Goal: Check status: Check status

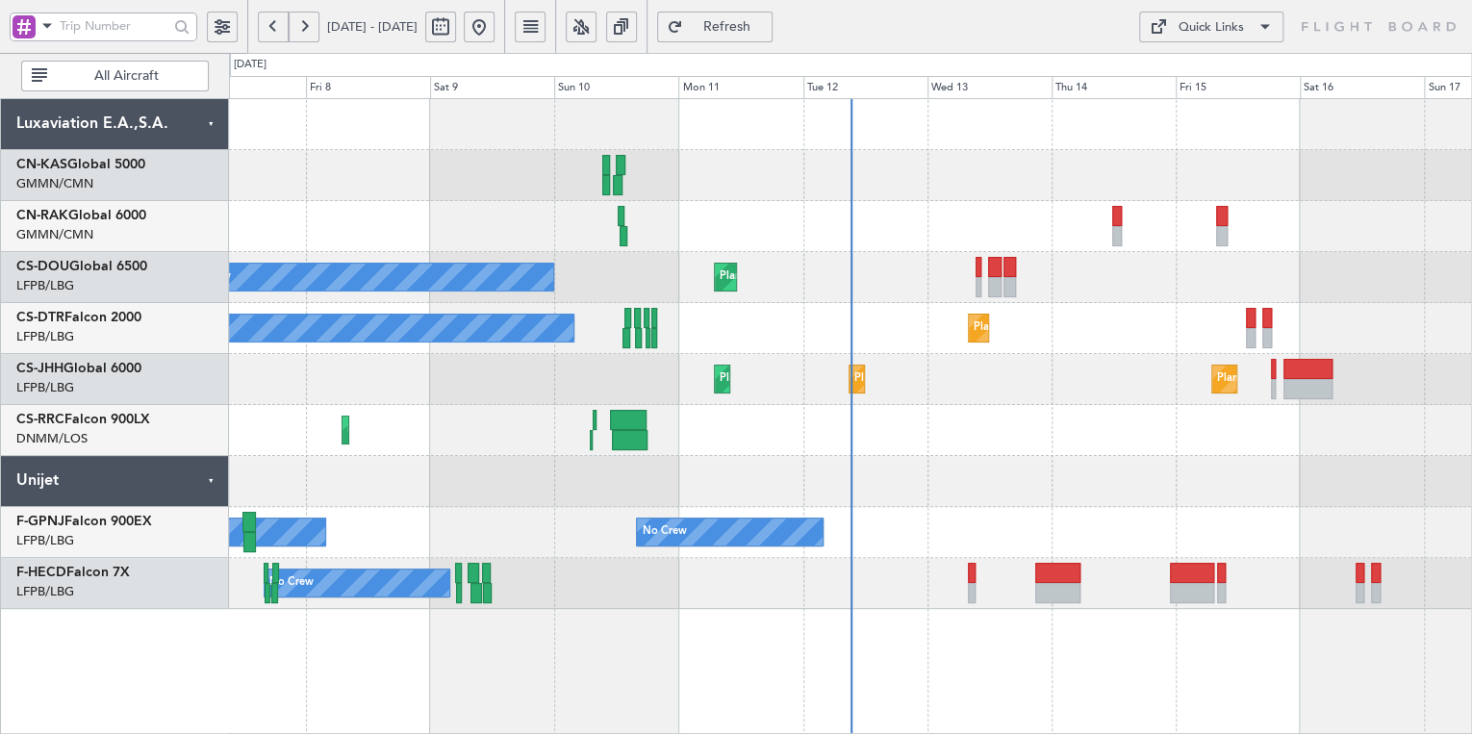
click at [275, 29] on button at bounding box center [273, 27] width 31 height 31
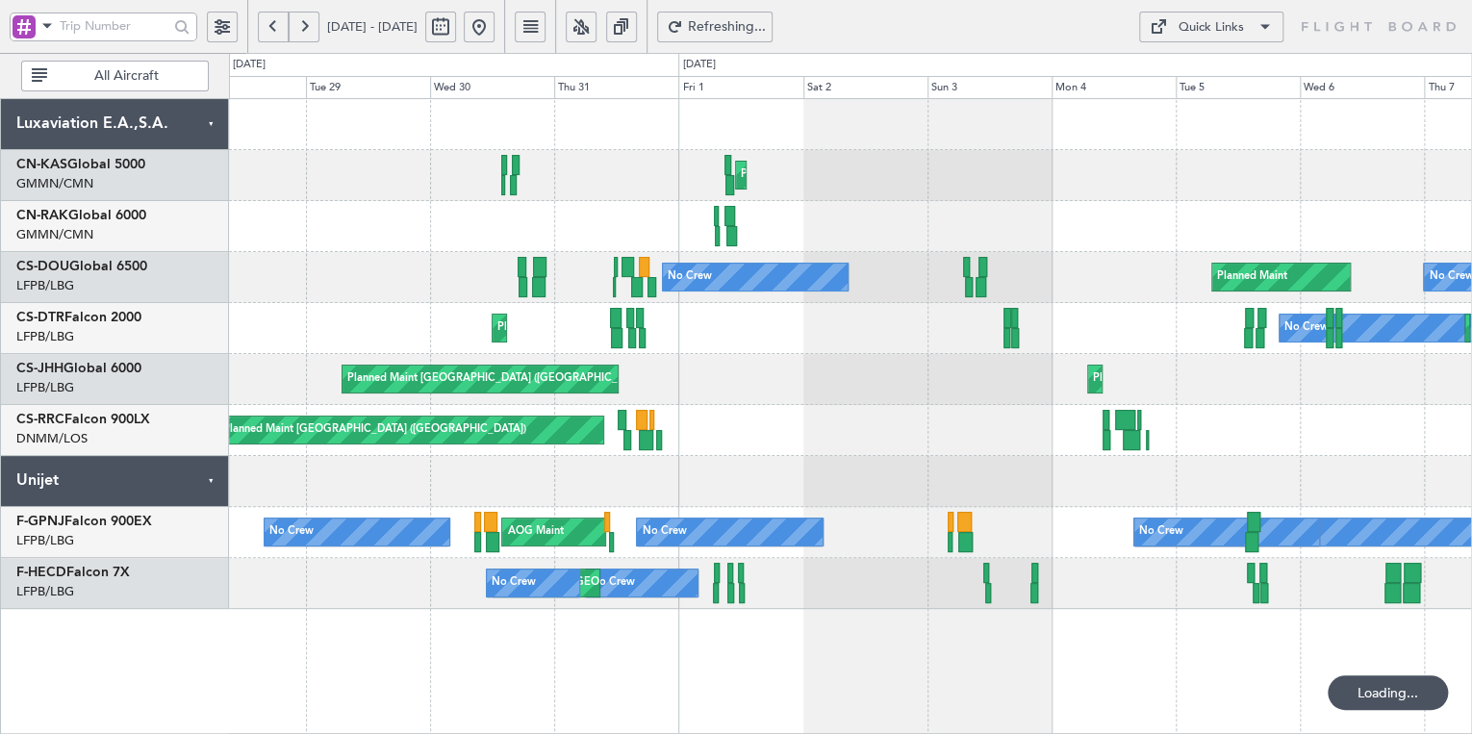
click at [275, 29] on button at bounding box center [273, 27] width 31 height 31
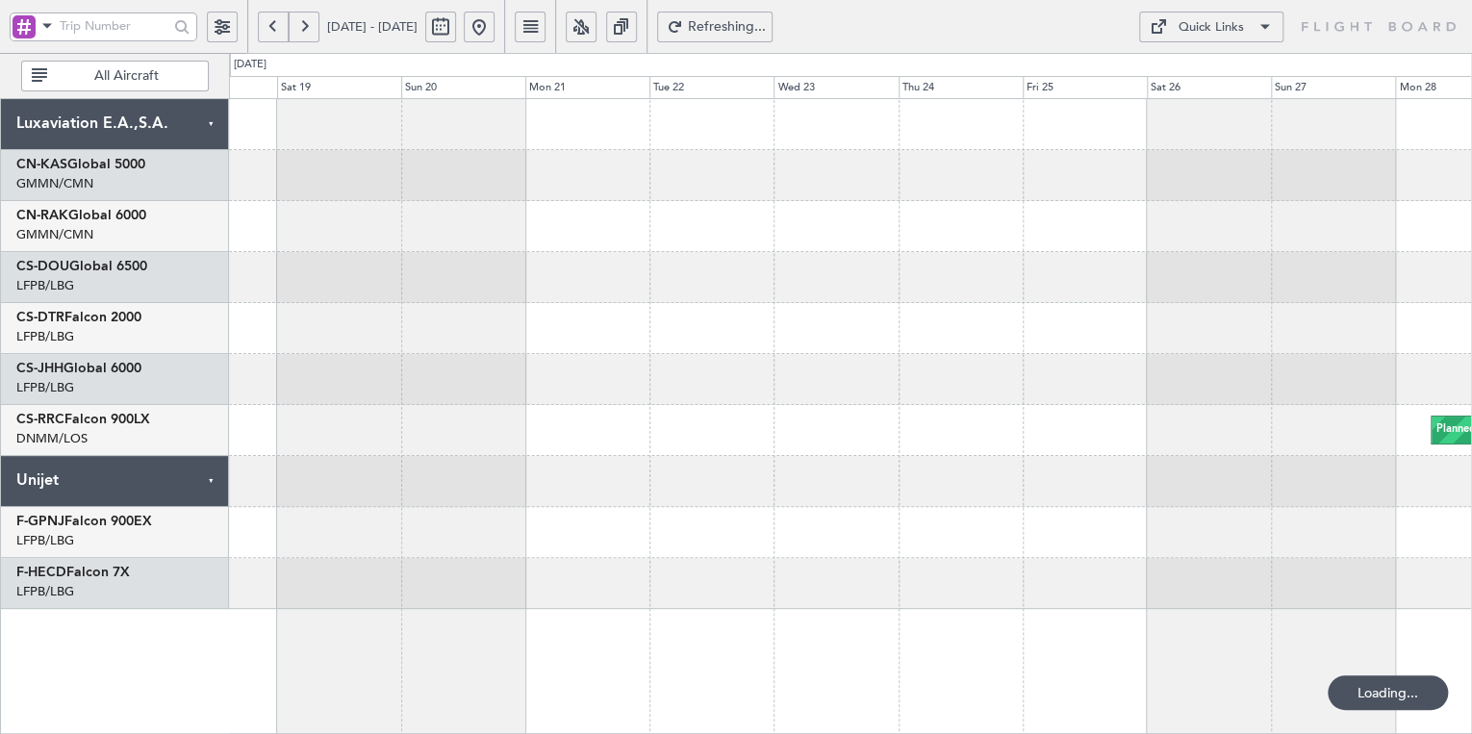
click at [275, 29] on button at bounding box center [273, 27] width 31 height 31
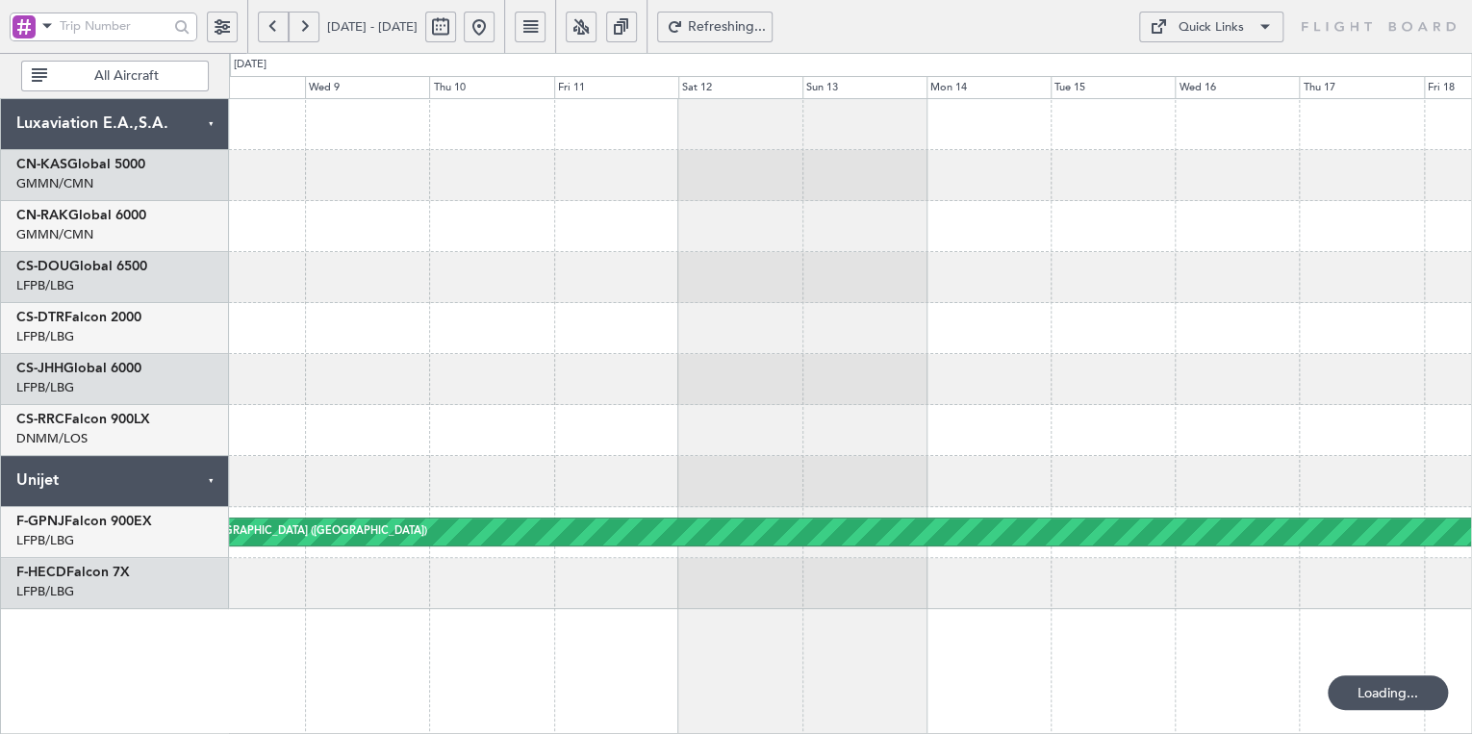
click at [275, 29] on button at bounding box center [273, 27] width 31 height 31
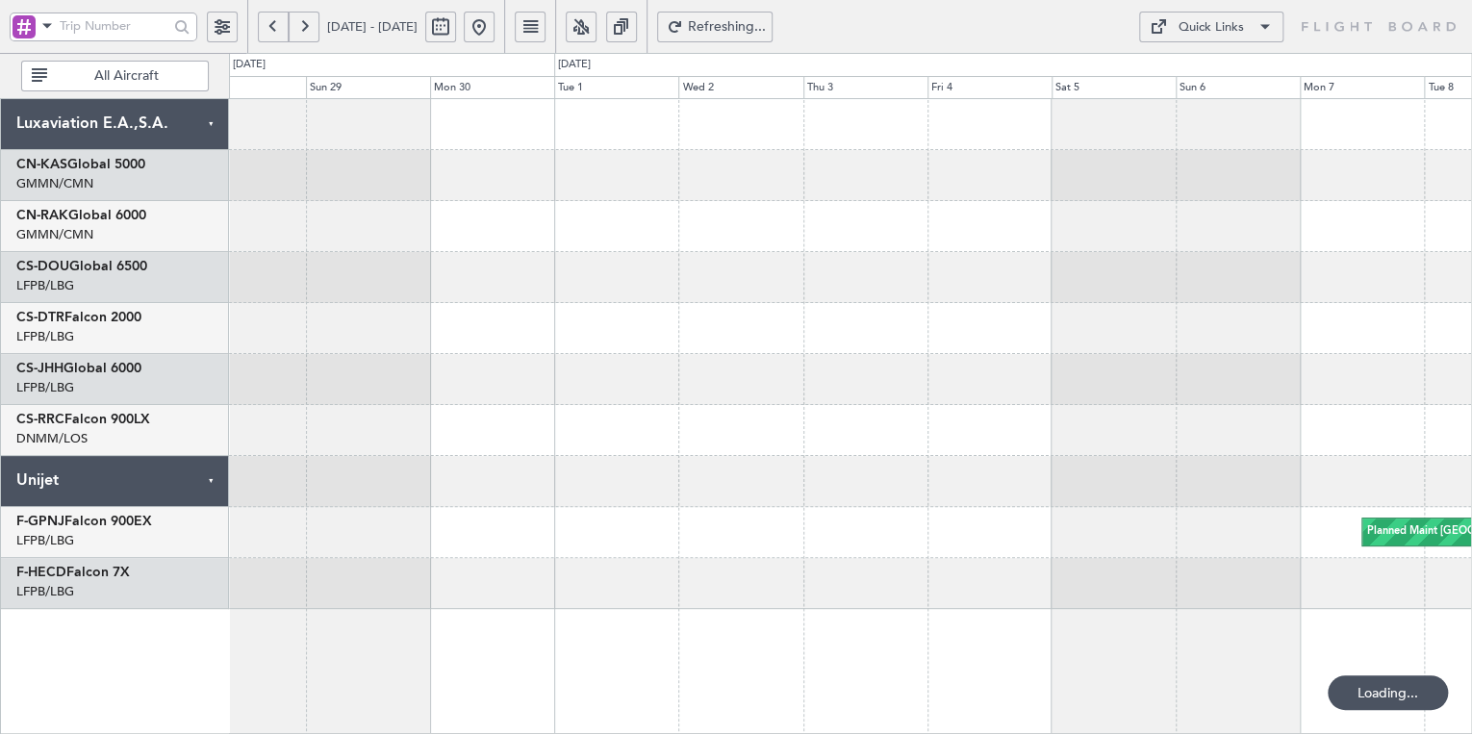
click at [275, 29] on button at bounding box center [273, 27] width 31 height 31
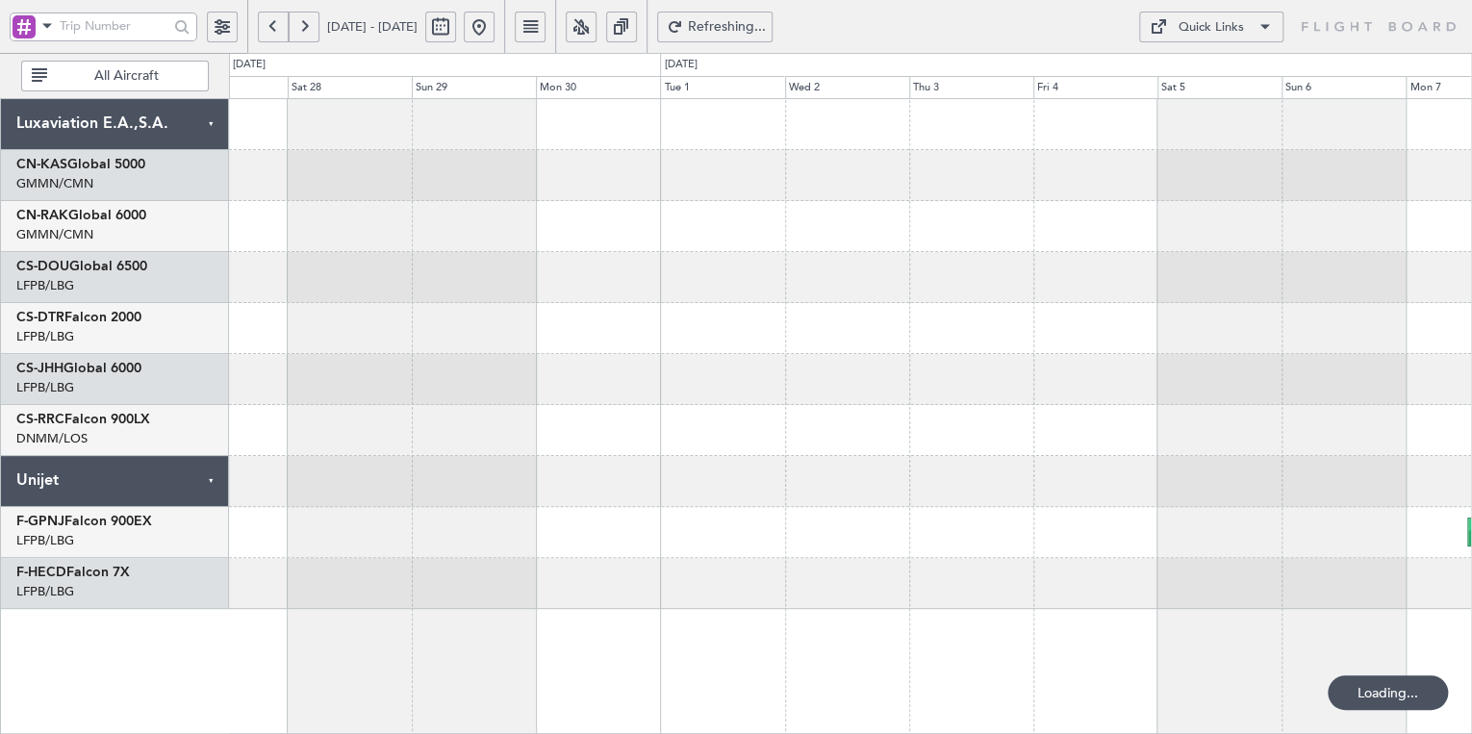
click at [275, 29] on button at bounding box center [273, 27] width 31 height 31
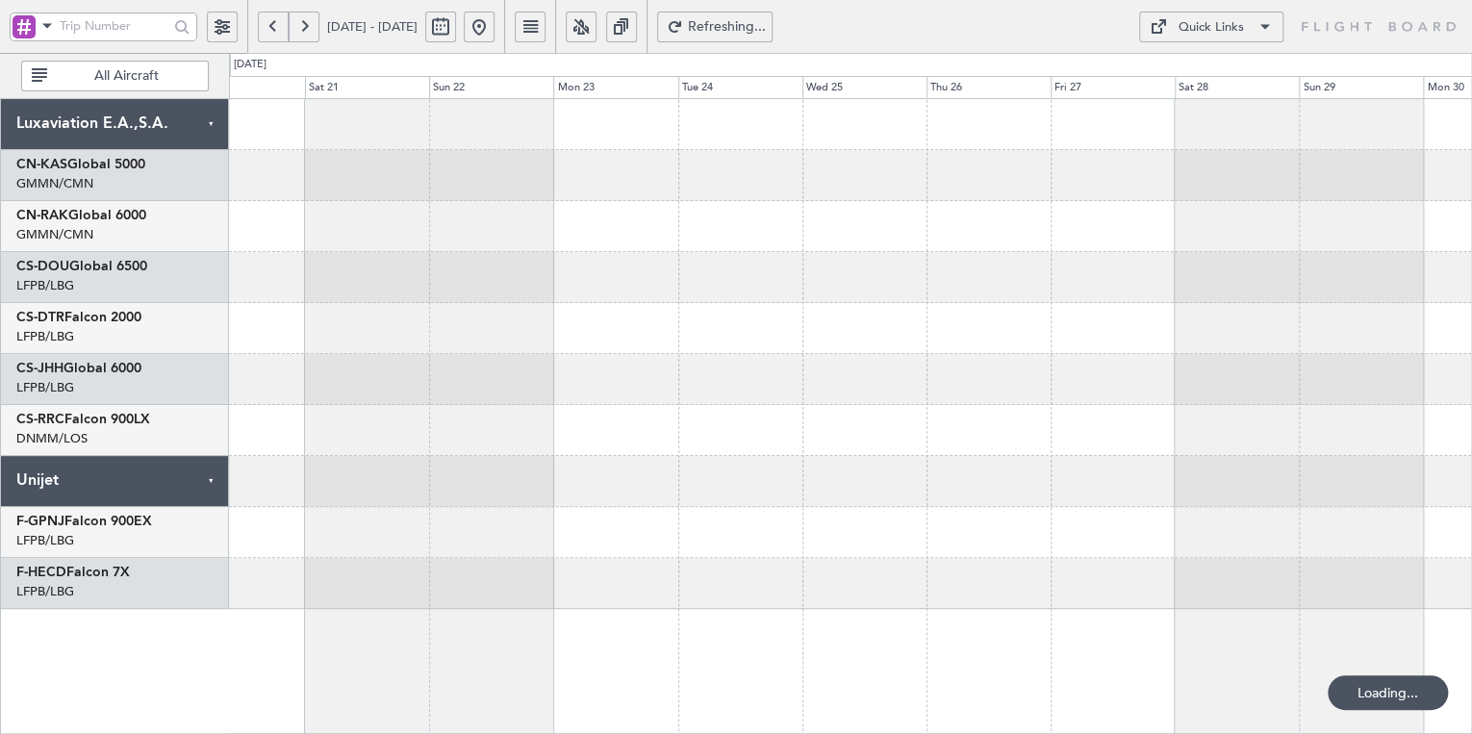
click at [275, 29] on button at bounding box center [273, 27] width 31 height 31
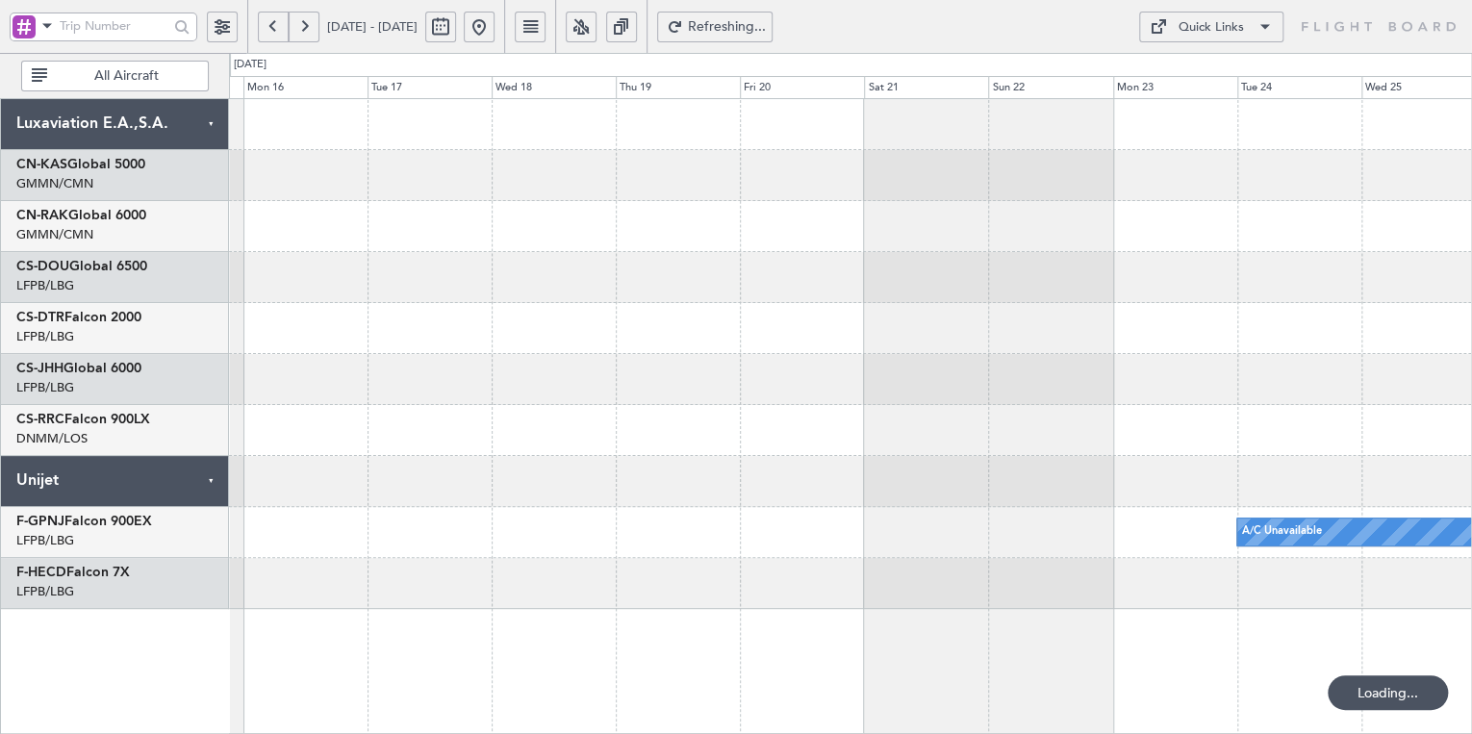
click at [275, 29] on button at bounding box center [273, 27] width 31 height 31
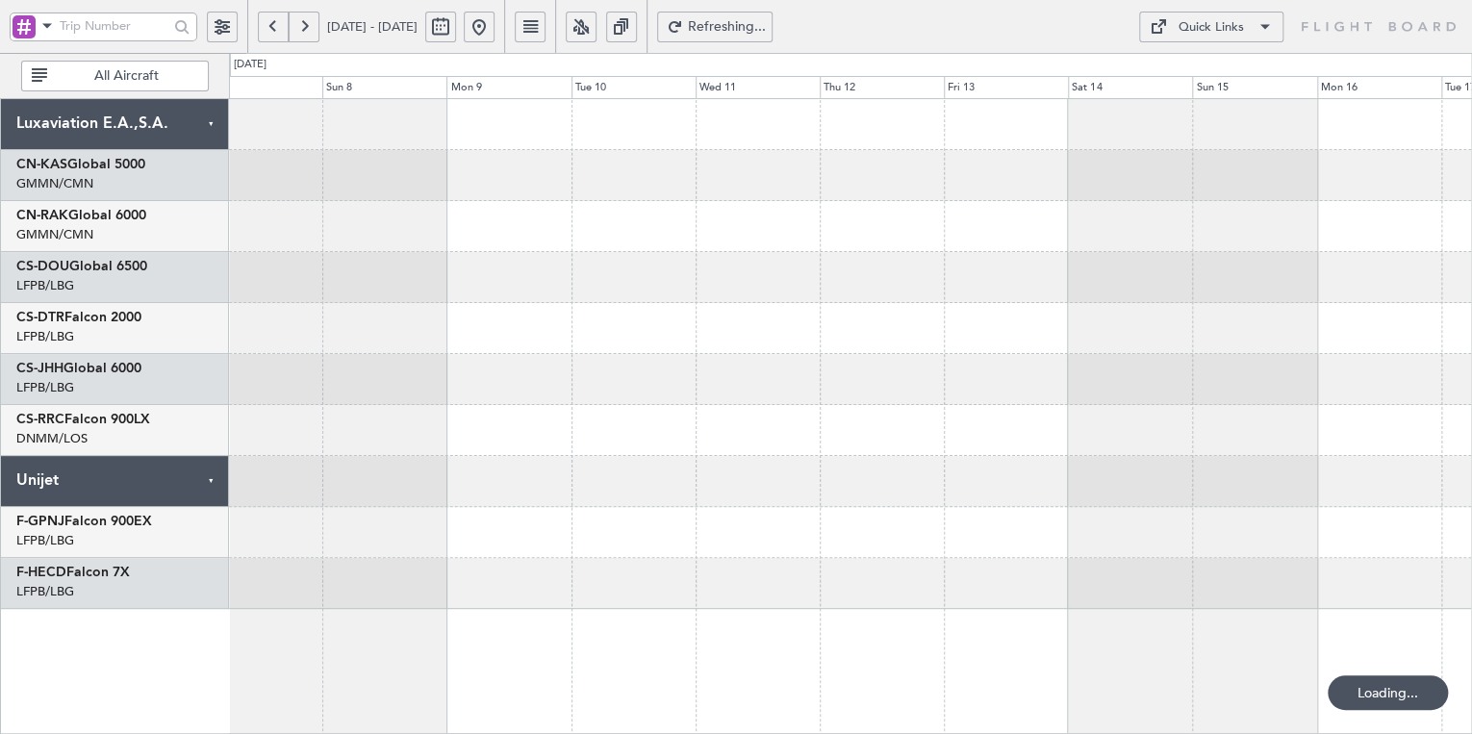
click at [275, 29] on button at bounding box center [273, 27] width 31 height 31
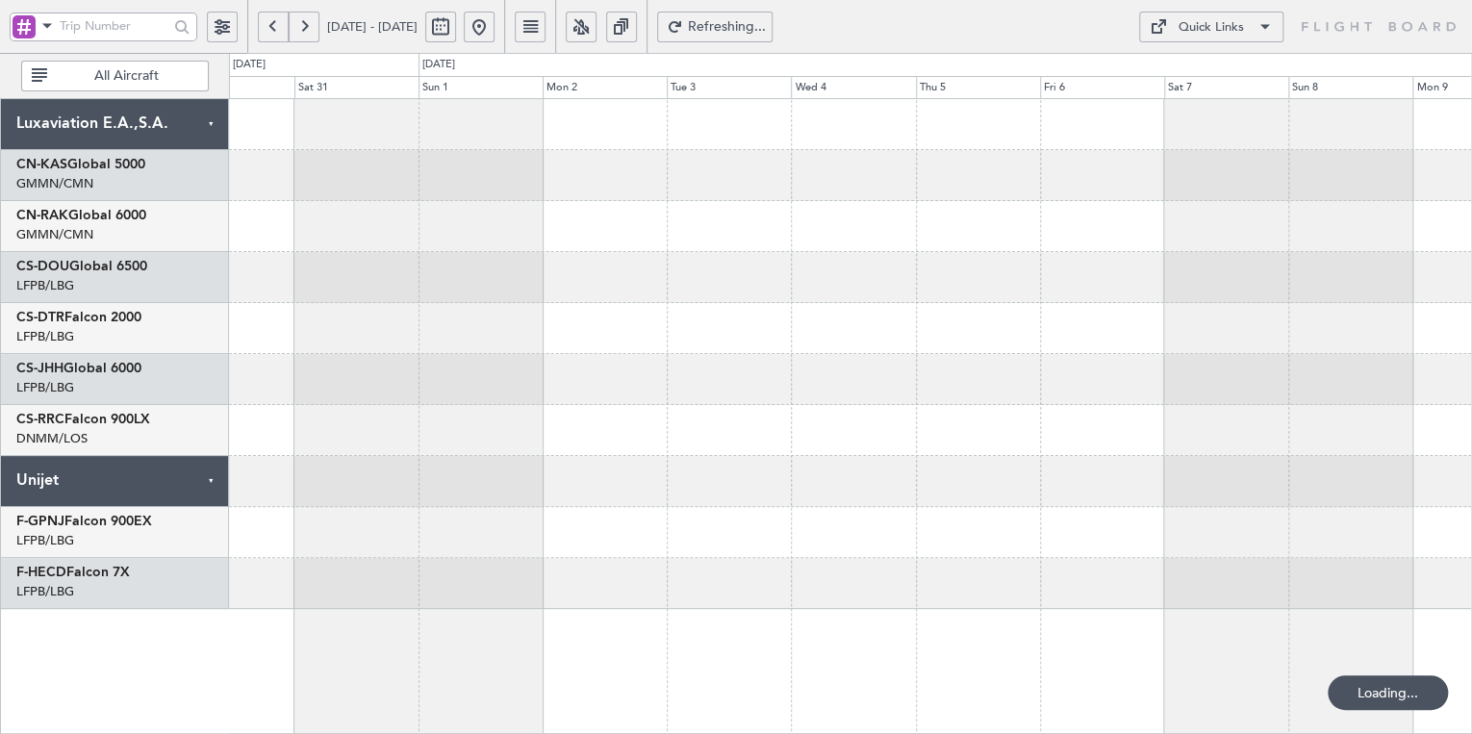
click at [275, 29] on button at bounding box center [273, 27] width 31 height 31
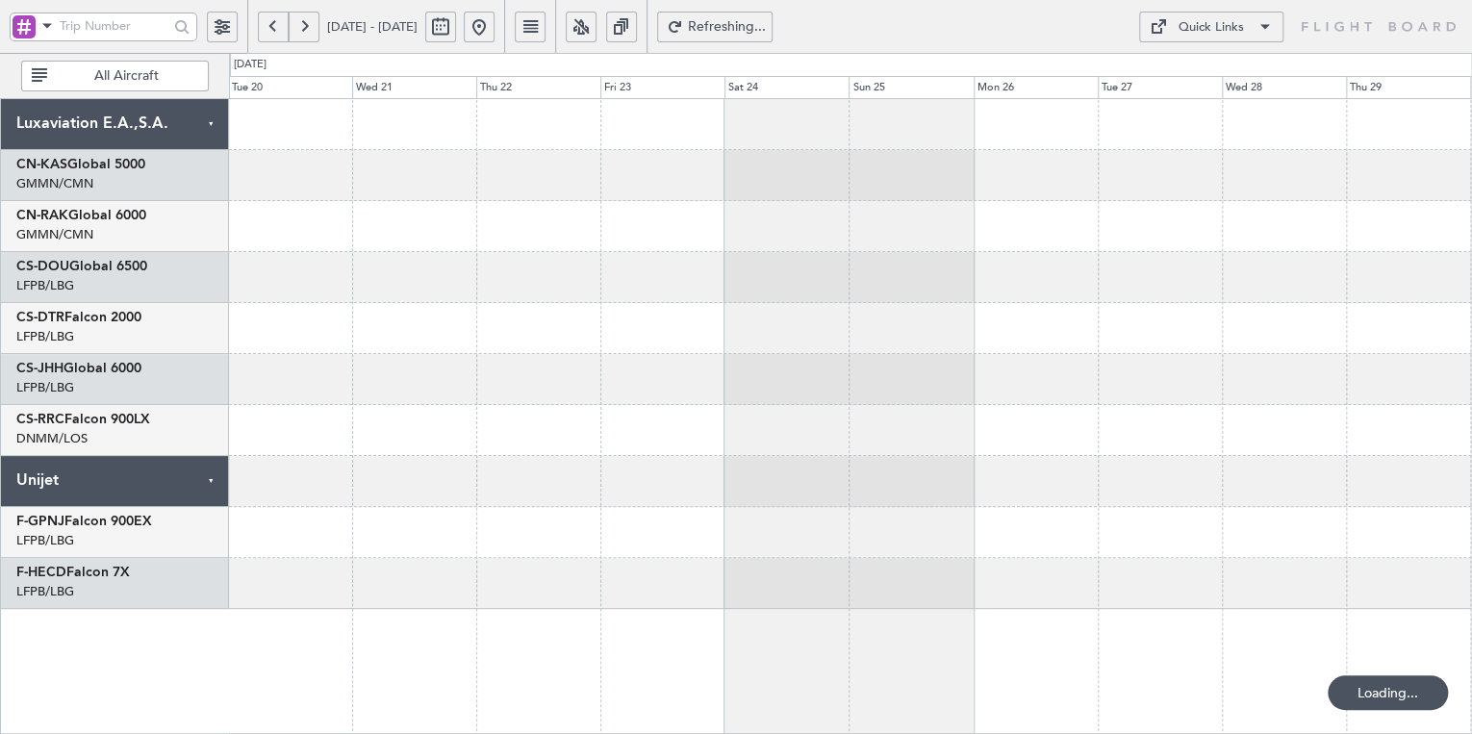
click at [275, 29] on button at bounding box center [273, 27] width 31 height 31
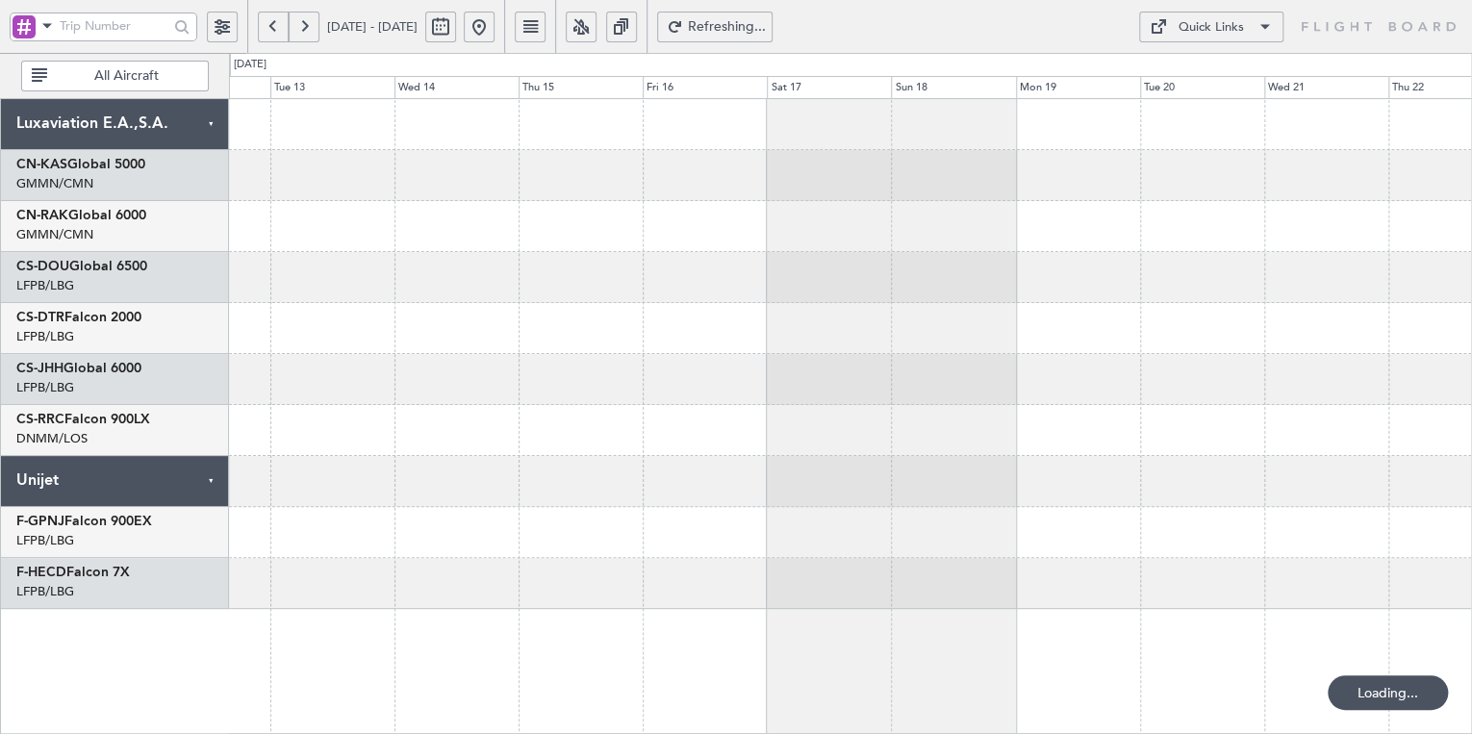
click at [275, 29] on button at bounding box center [273, 27] width 31 height 31
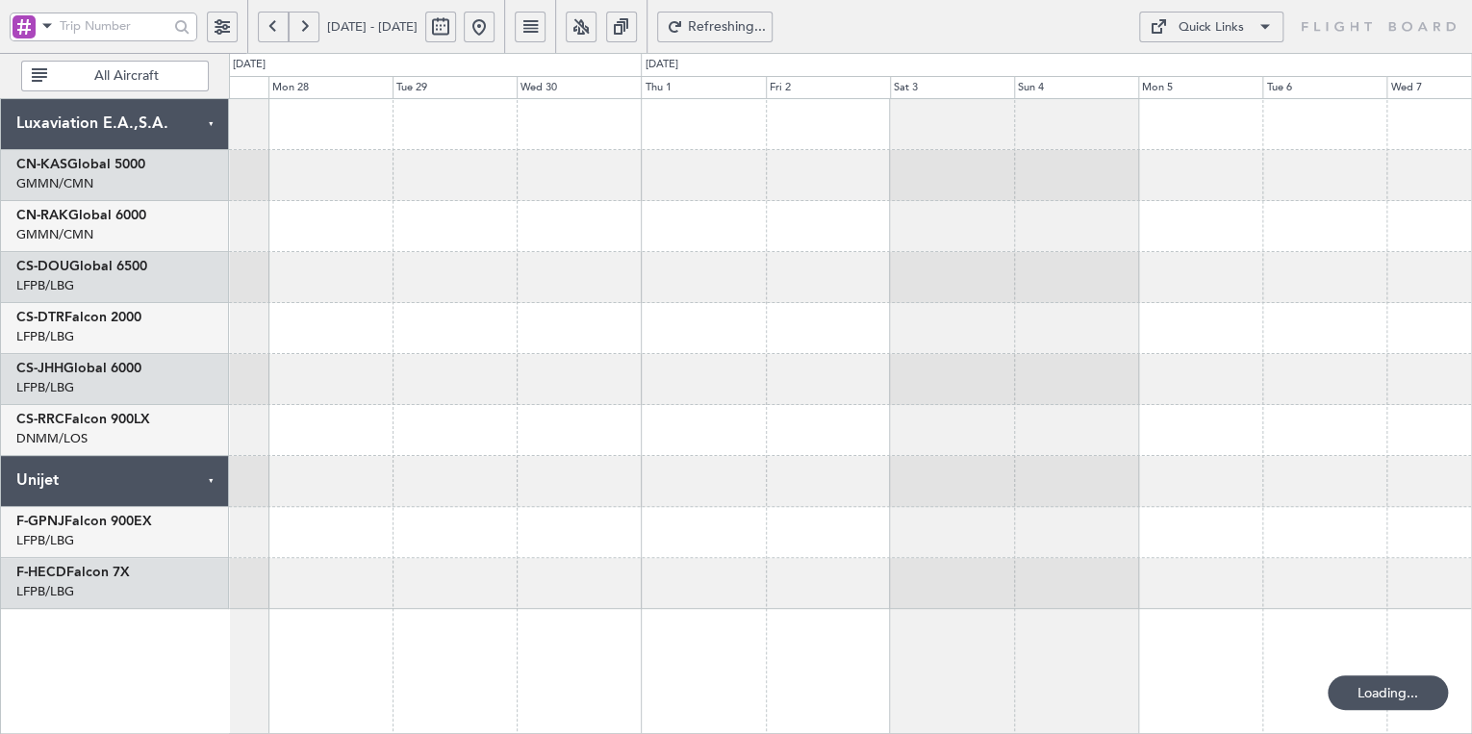
click at [275, 29] on button at bounding box center [273, 27] width 31 height 31
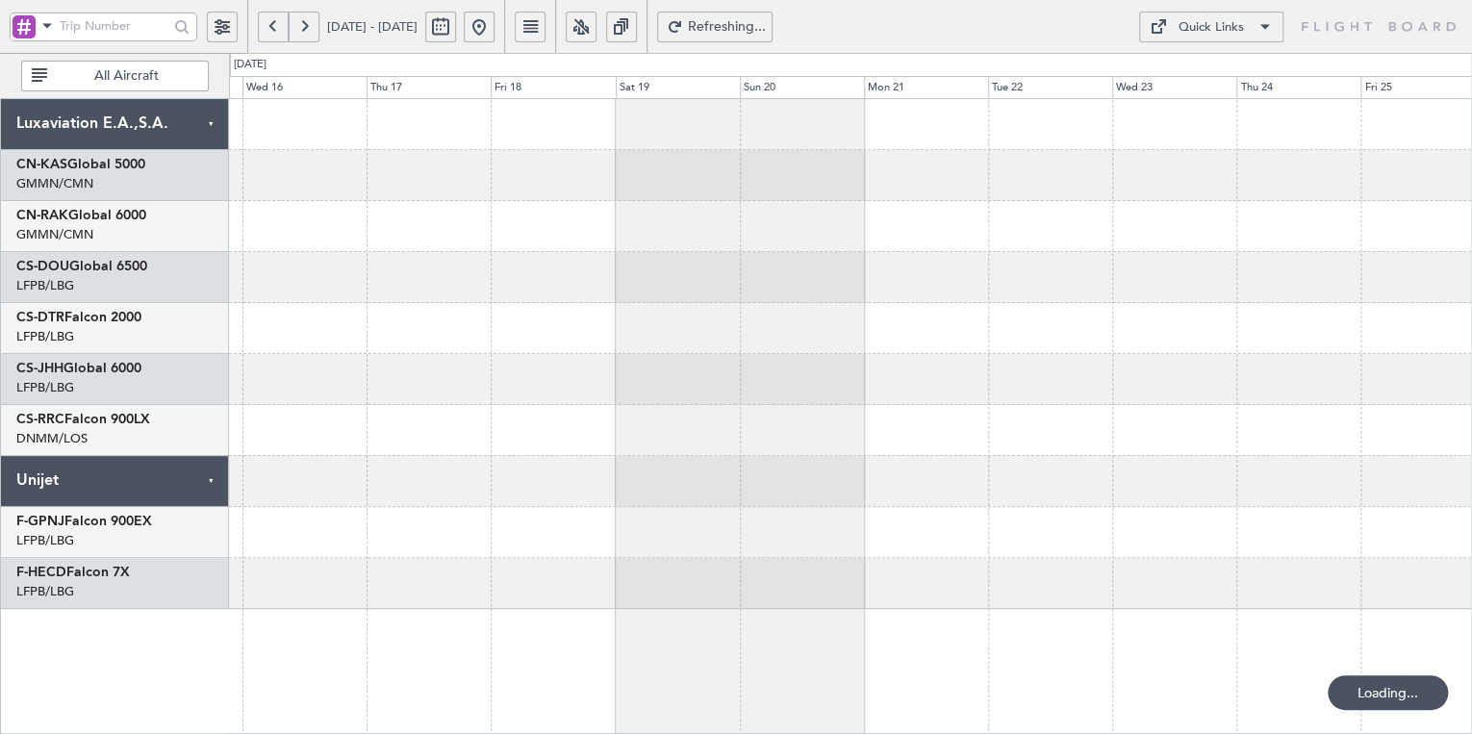
click at [275, 29] on button at bounding box center [273, 27] width 31 height 31
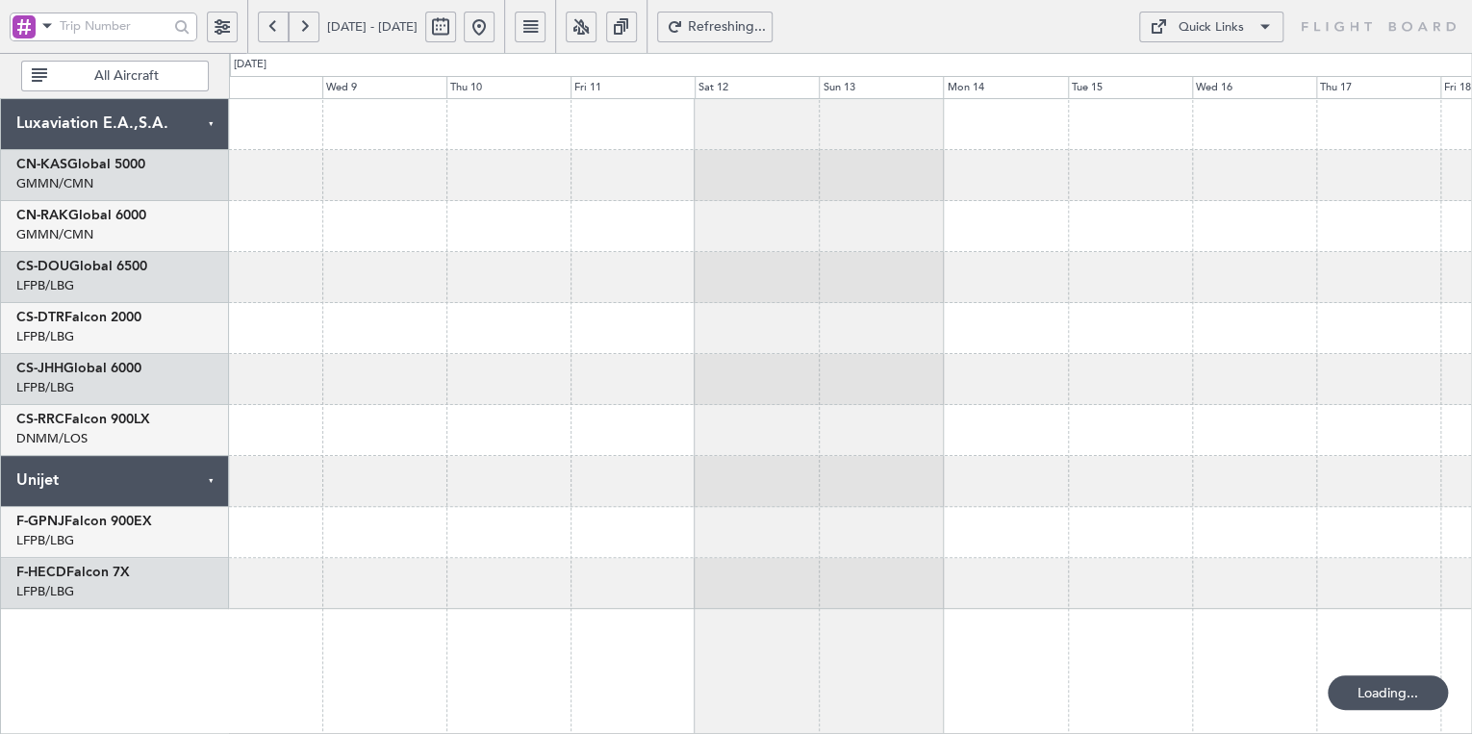
click at [275, 29] on button at bounding box center [273, 27] width 31 height 31
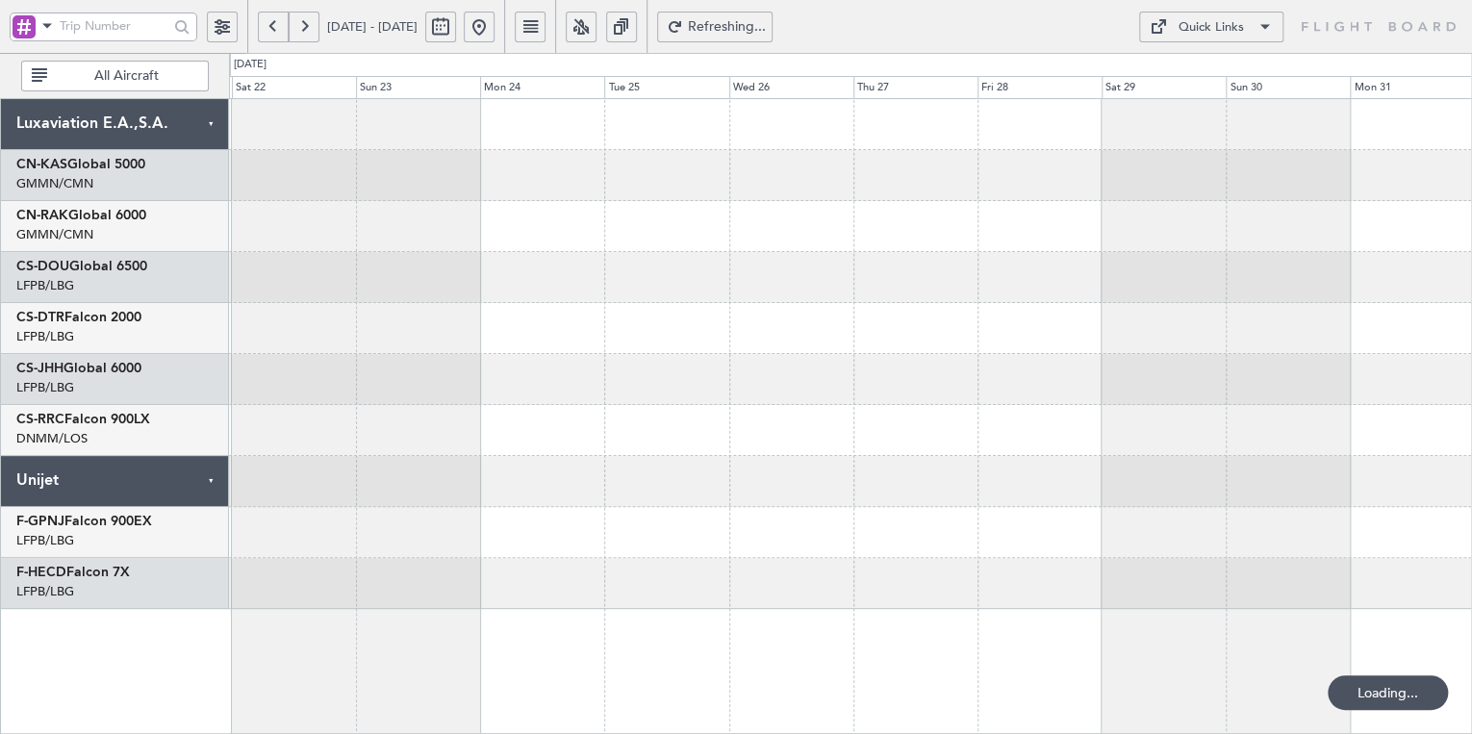
click at [275, 29] on button at bounding box center [273, 27] width 31 height 31
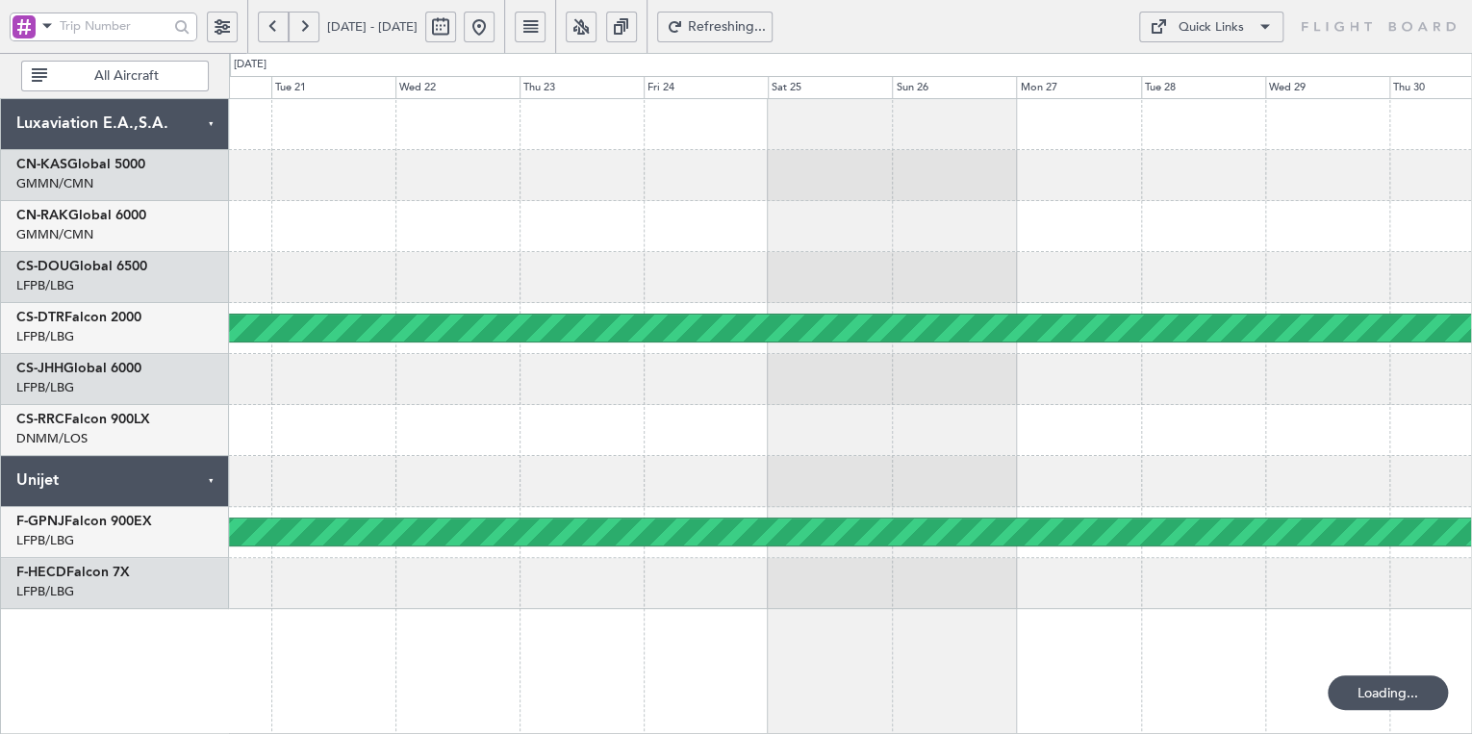
click at [275, 29] on button at bounding box center [273, 27] width 31 height 31
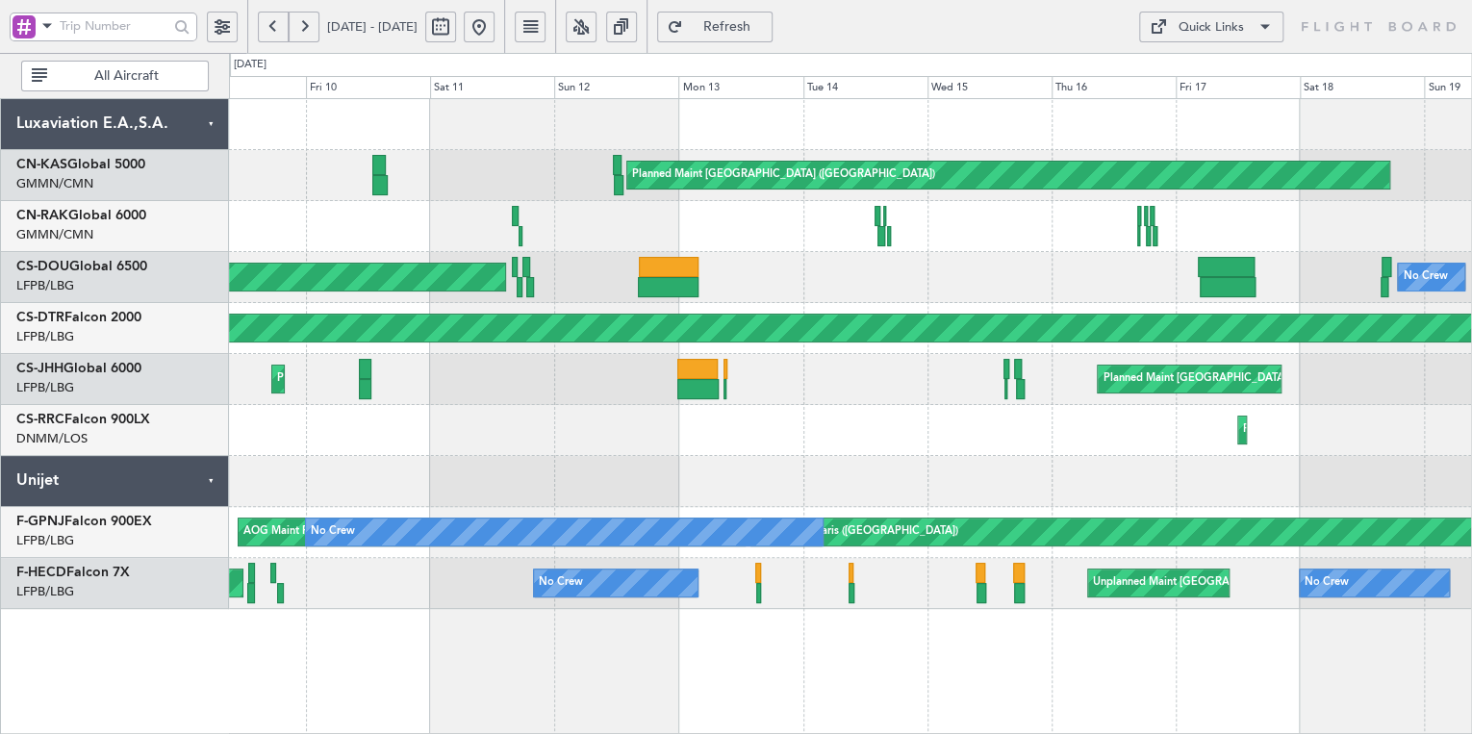
click at [275, 29] on button at bounding box center [273, 27] width 31 height 31
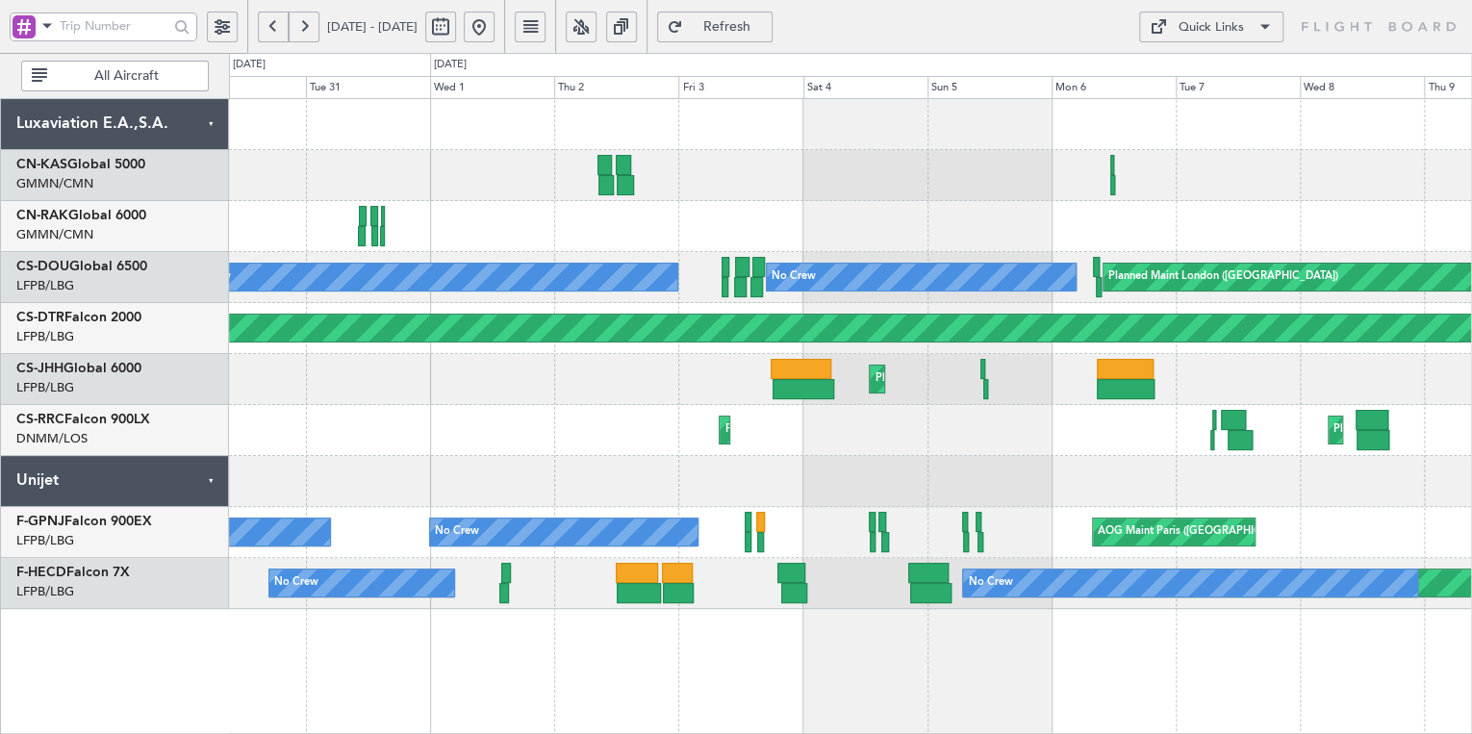
click at [301, 23] on button at bounding box center [304, 27] width 31 height 31
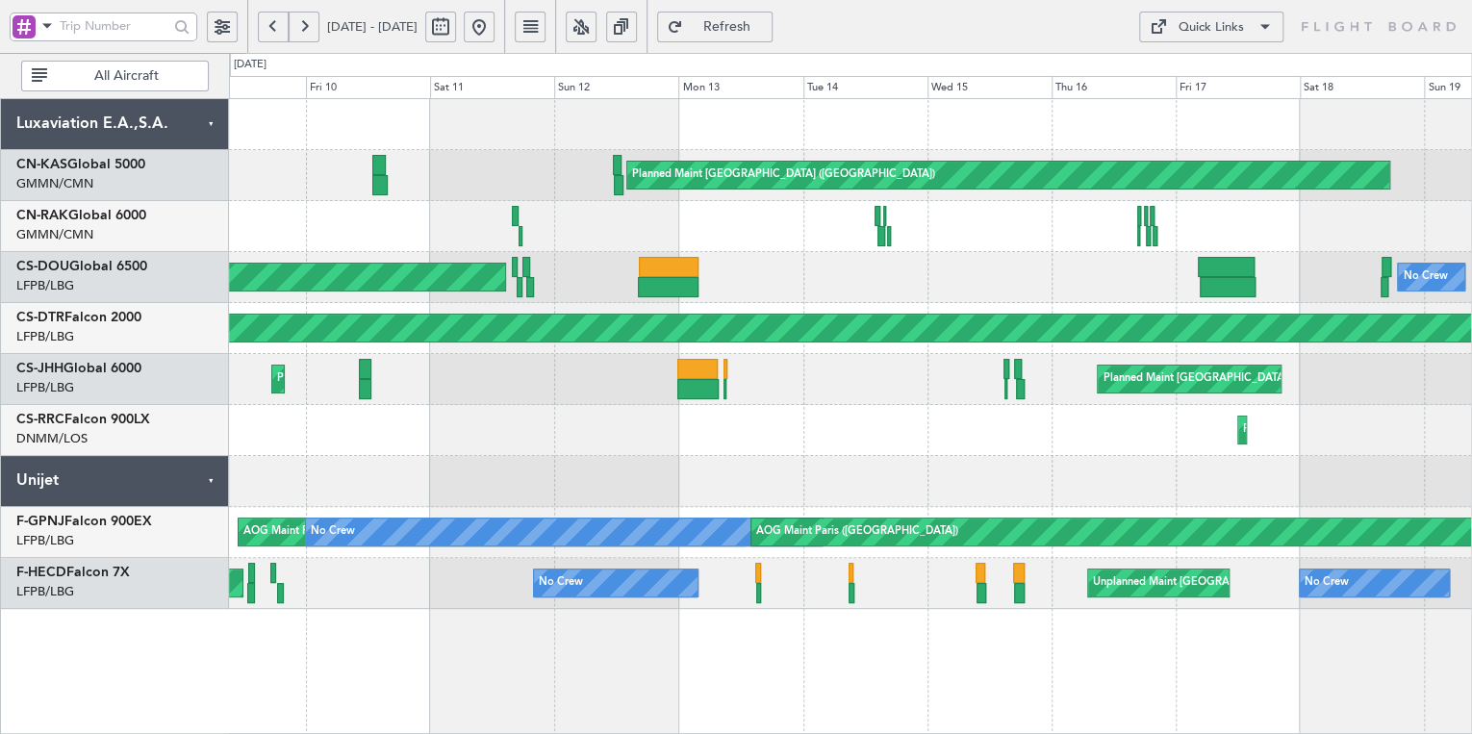
click at [301, 23] on button at bounding box center [304, 27] width 31 height 31
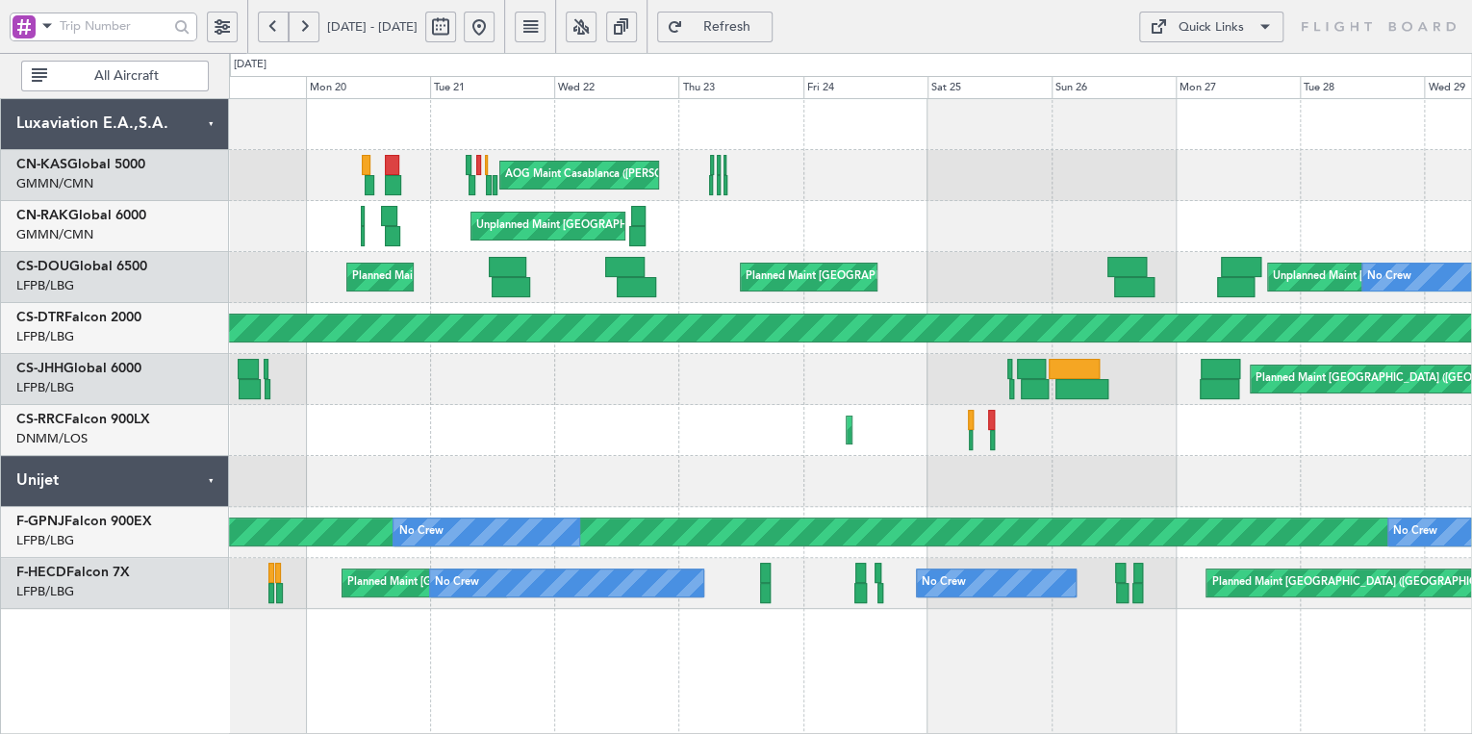
click at [310, 26] on button at bounding box center [304, 27] width 31 height 31
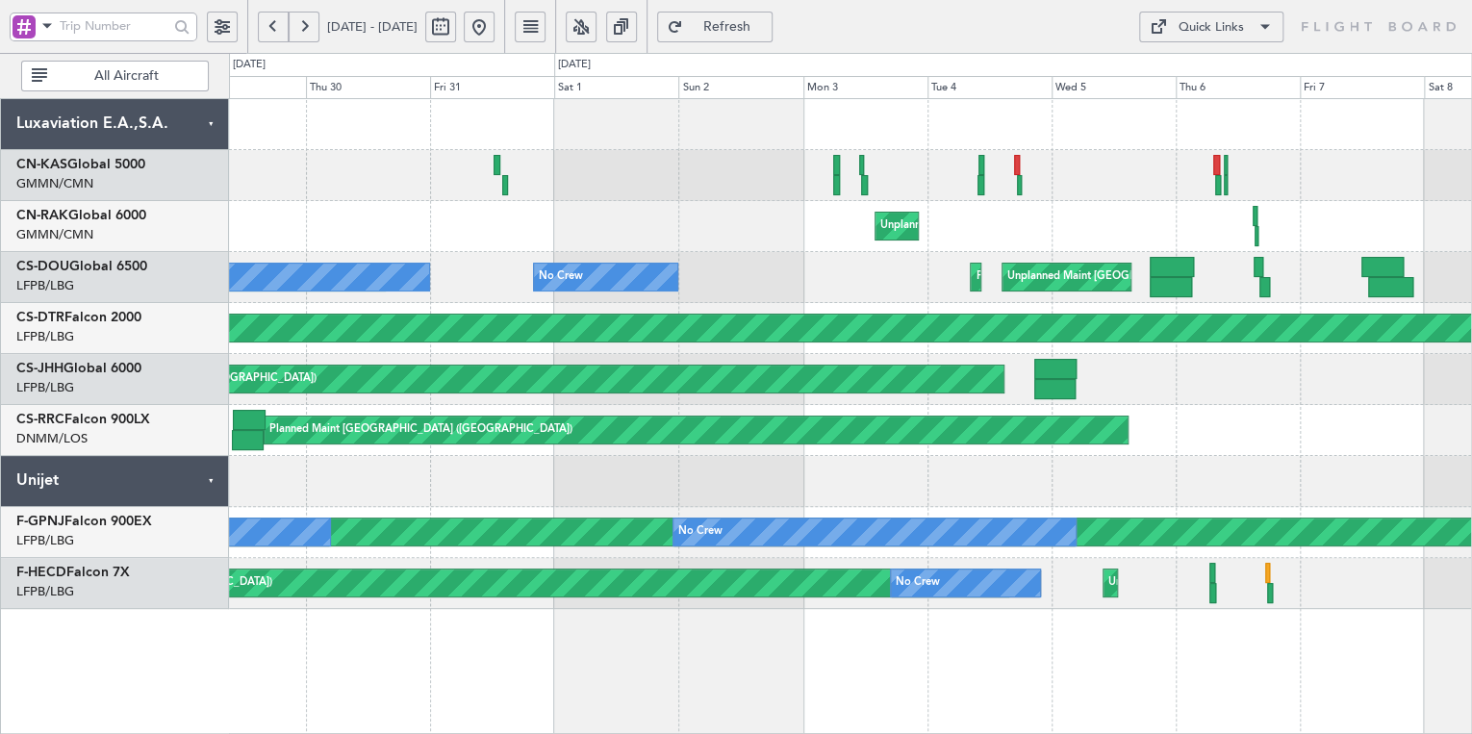
click at [310, 26] on button at bounding box center [304, 27] width 31 height 31
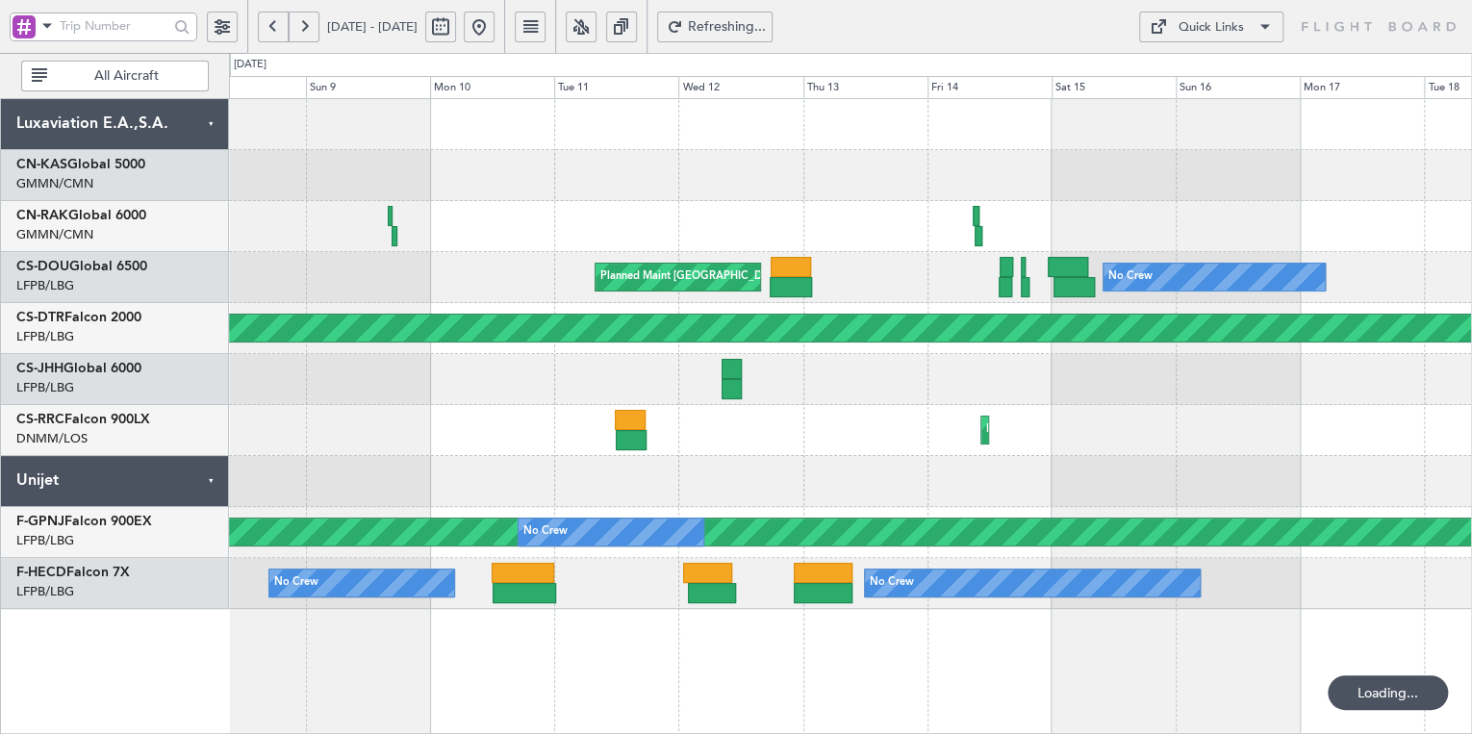
click at [310, 26] on button at bounding box center [304, 27] width 31 height 31
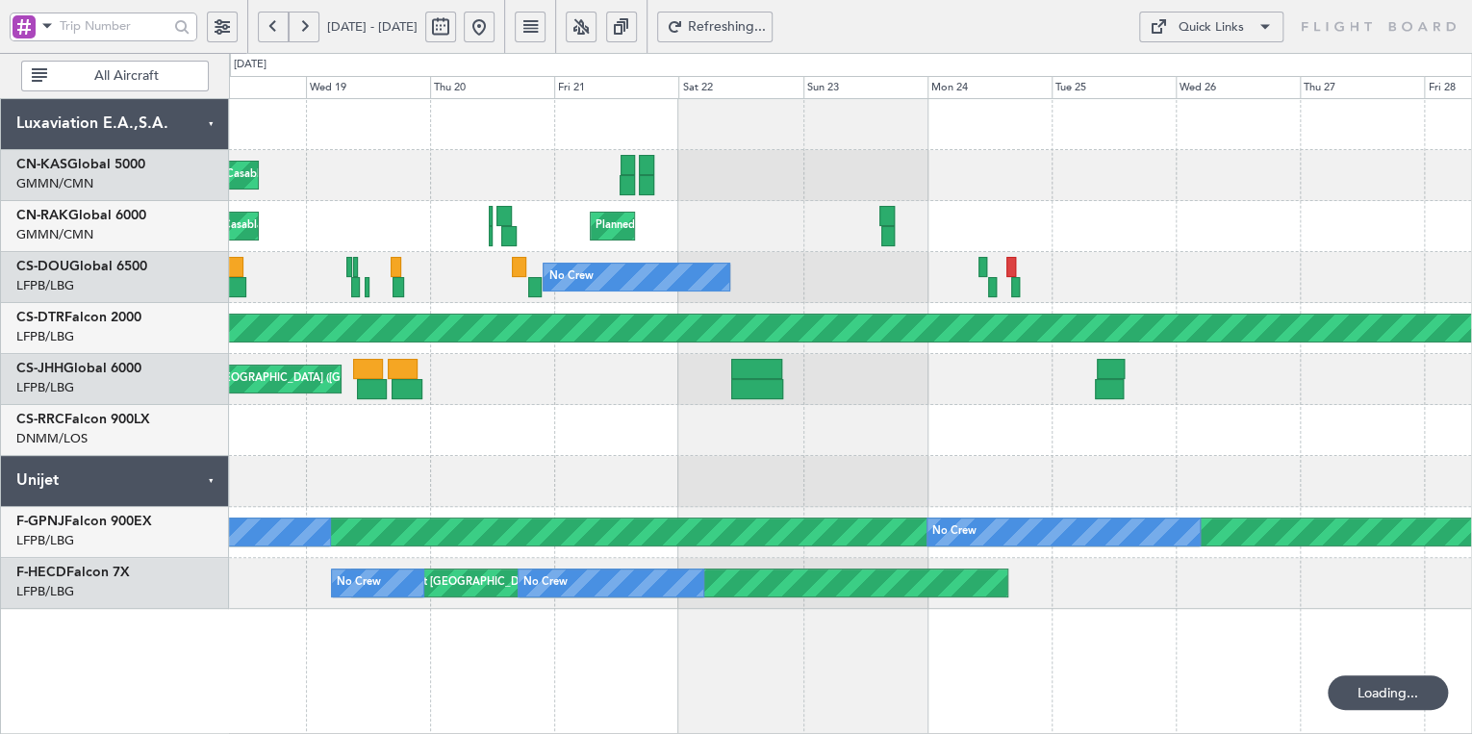
click at [310, 26] on button at bounding box center [304, 27] width 31 height 31
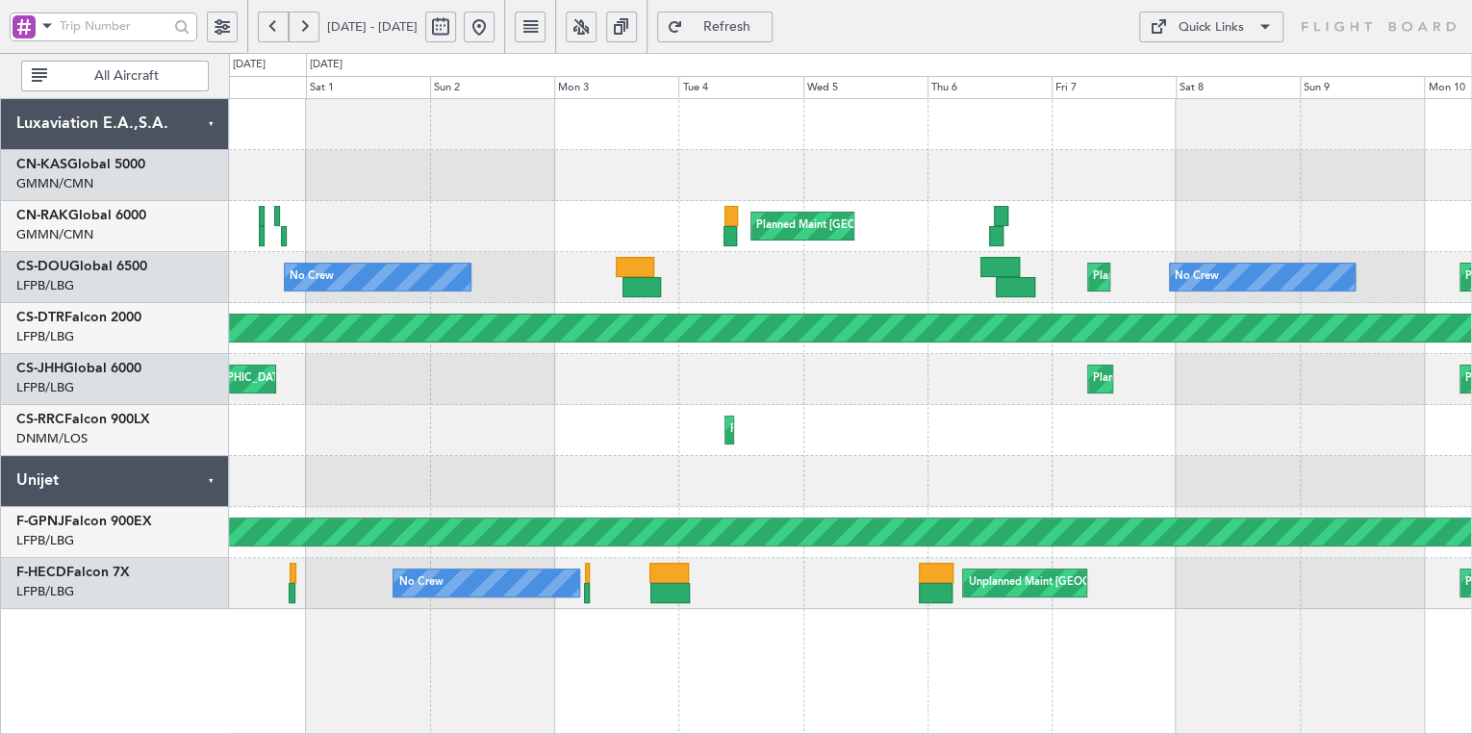
click at [274, 27] on button at bounding box center [273, 27] width 31 height 31
